Goal: Navigation & Orientation: Find specific page/section

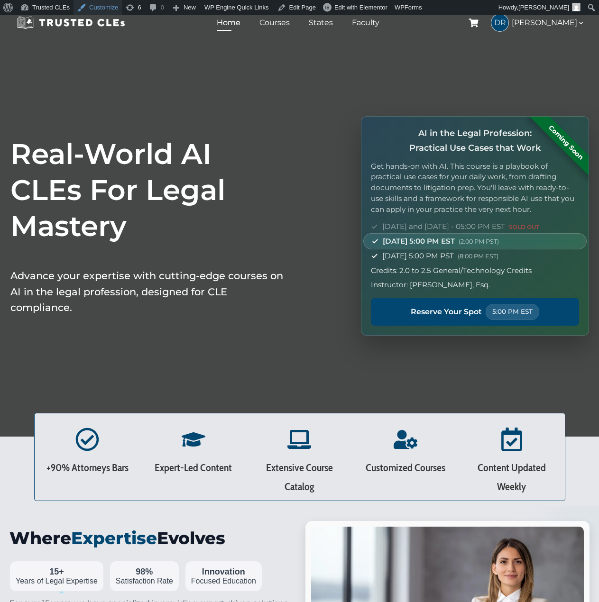
click at [109, 9] on link "Customize" at bounding box center [98, 7] width 48 height 15
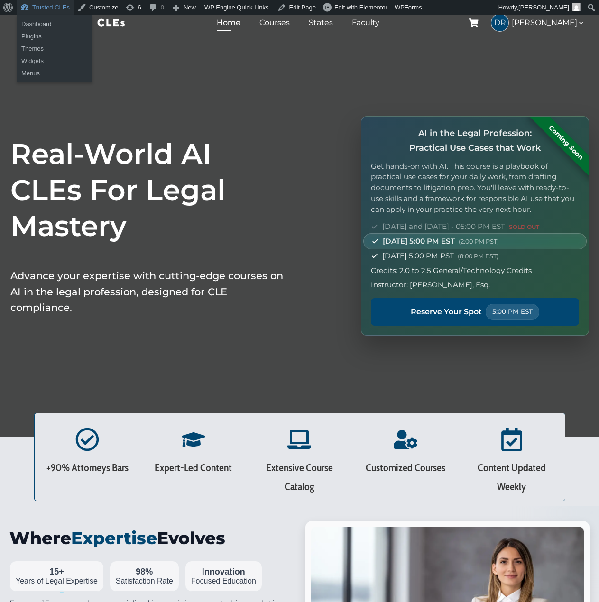
click at [54, 8] on link "Trusted CLEs" at bounding box center [45, 7] width 57 height 15
